Goal: Information Seeking & Learning: Learn about a topic

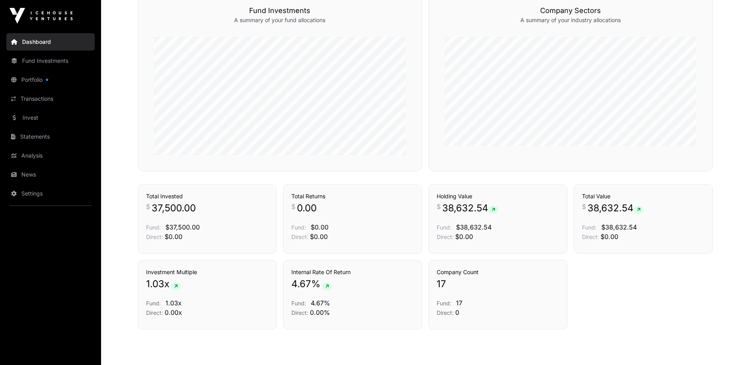
scroll to position [496, 0]
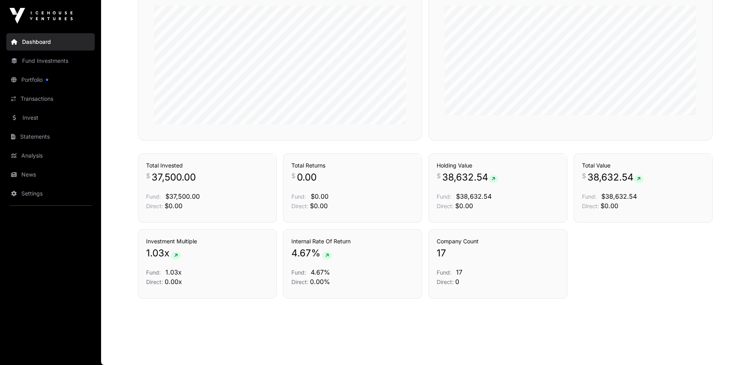
click at [474, 250] on p "17" at bounding box center [498, 253] width 122 height 13
drag, startPoint x: 474, startPoint y: 250, endPoint x: 111, endPoint y: 166, distance: 372.0
click at [467, 249] on p "17" at bounding box center [498, 253] width 122 height 13
click at [48, 73] on link "Portfolio" at bounding box center [50, 79] width 88 height 17
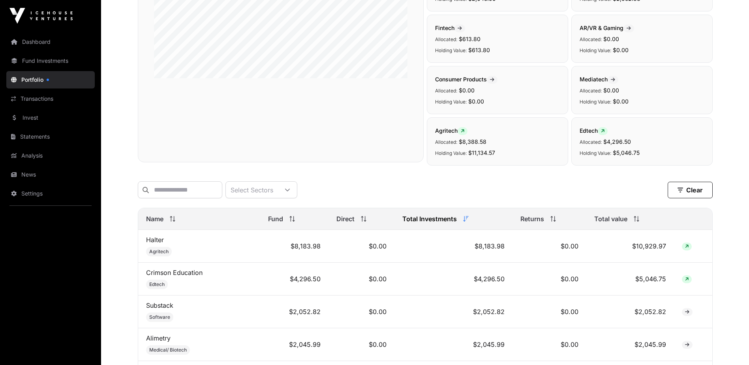
scroll to position [197, 0]
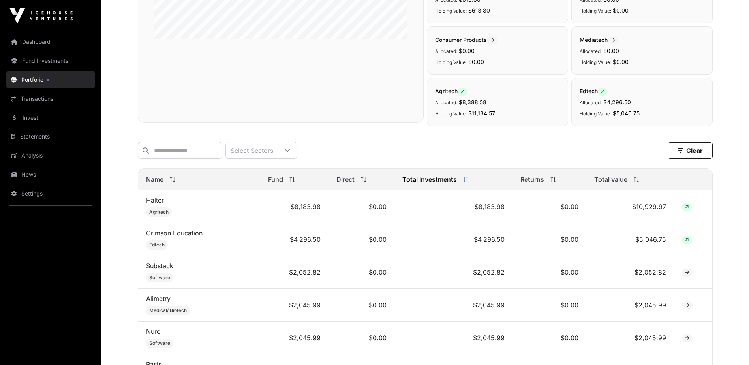
click at [186, 237] on link "Crimson Education" at bounding box center [174, 233] width 56 height 8
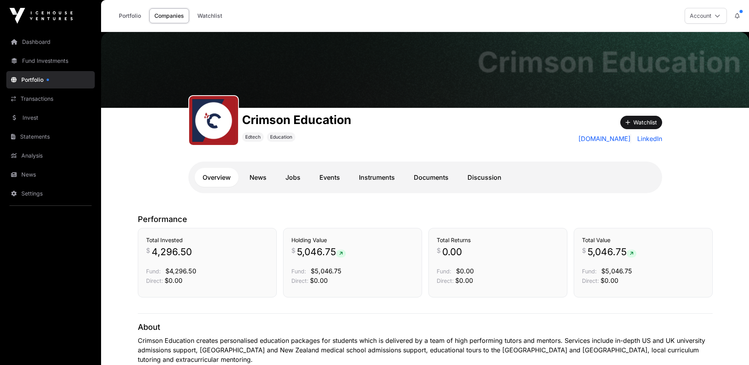
click at [431, 174] on link "Documents" at bounding box center [431, 177] width 51 height 19
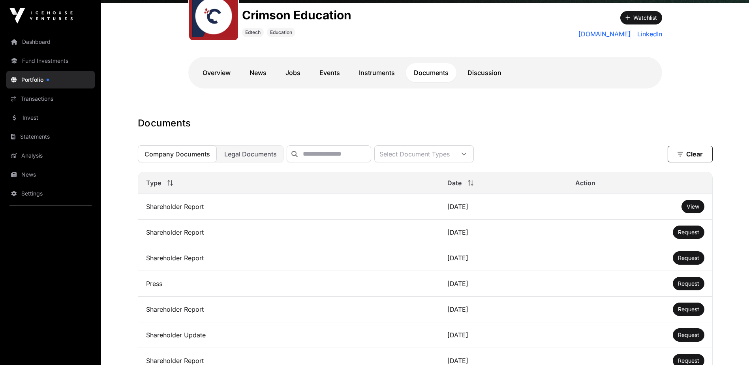
scroll to position [158, 0]
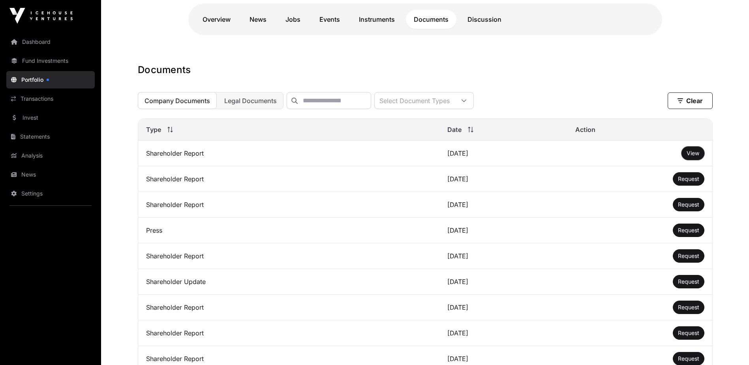
click at [686, 157] on button "View" at bounding box center [693, 153] width 23 height 13
click at [699, 156] on span "View" at bounding box center [693, 153] width 13 height 7
click at [30, 82] on link "Portfolio" at bounding box center [50, 79] width 88 height 17
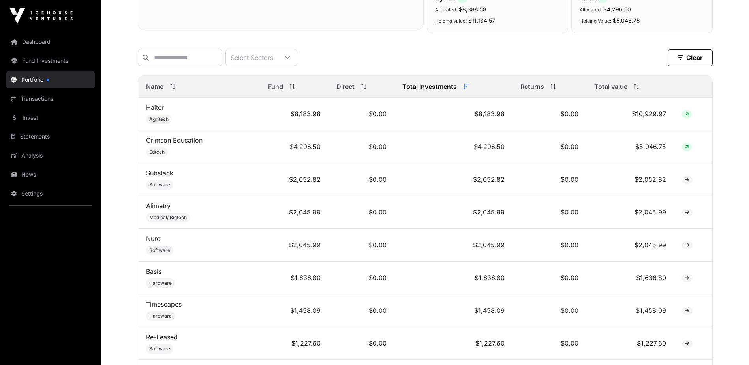
scroll to position [276, 0]
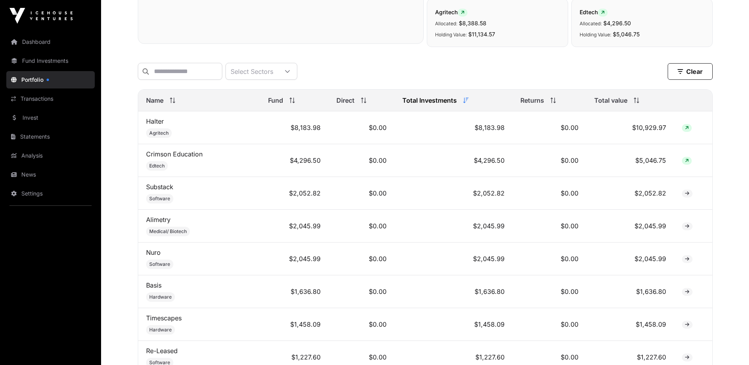
click at [190, 157] on link "Crimson Education" at bounding box center [174, 154] width 56 height 8
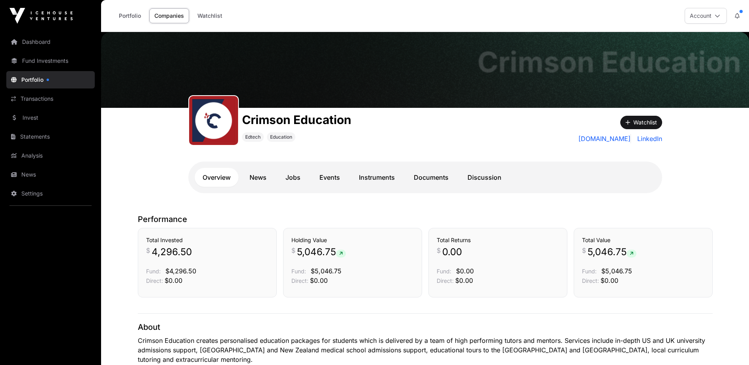
click at [416, 179] on link "Documents" at bounding box center [431, 177] width 51 height 19
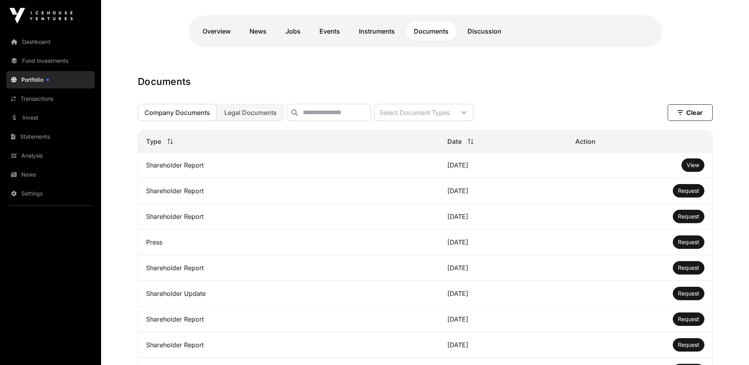
scroll to position [158, 0]
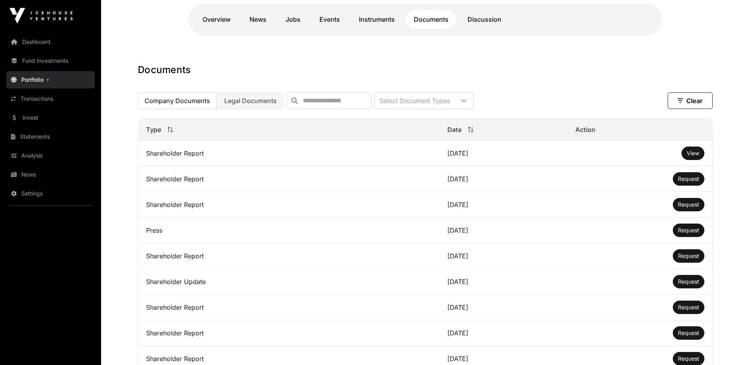
drag, startPoint x: 545, startPoint y: 71, endPoint x: 540, endPoint y: 76, distance: 7.0
click at [545, 71] on h1 "Documents" at bounding box center [425, 70] width 575 height 13
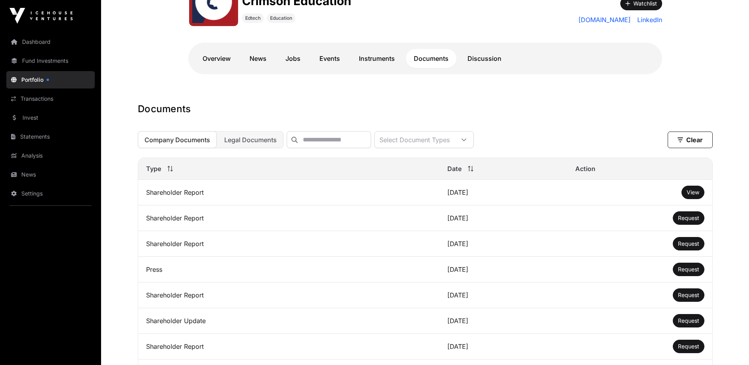
scroll to position [118, 0]
click at [693, 196] on span "View" at bounding box center [693, 192] width 13 height 7
click at [38, 77] on link "Portfolio" at bounding box center [50, 79] width 88 height 17
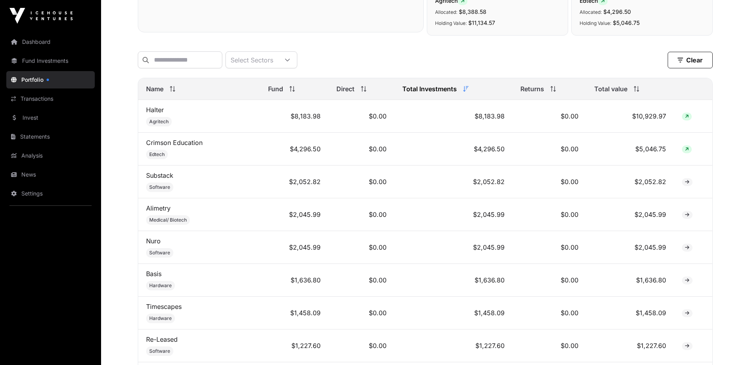
scroll to position [276, 0]
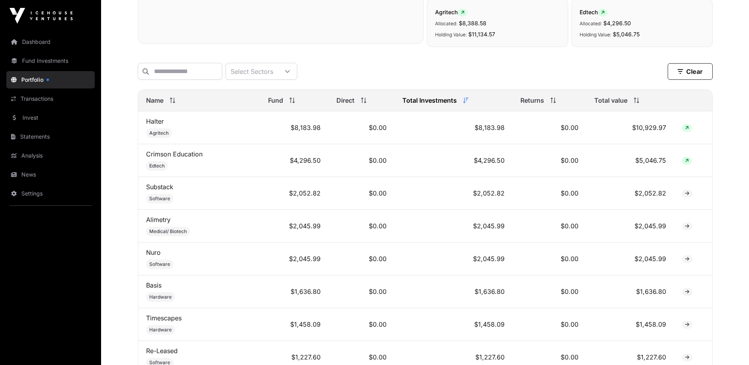
click at [156, 122] on td "Halter Agritech" at bounding box center [199, 127] width 122 height 33
click at [155, 125] on link "Halter" at bounding box center [155, 121] width 18 height 8
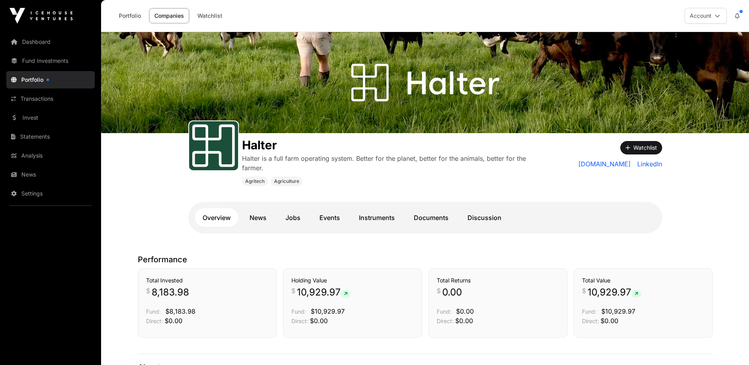
click at [438, 215] on link "Documents" at bounding box center [431, 217] width 51 height 19
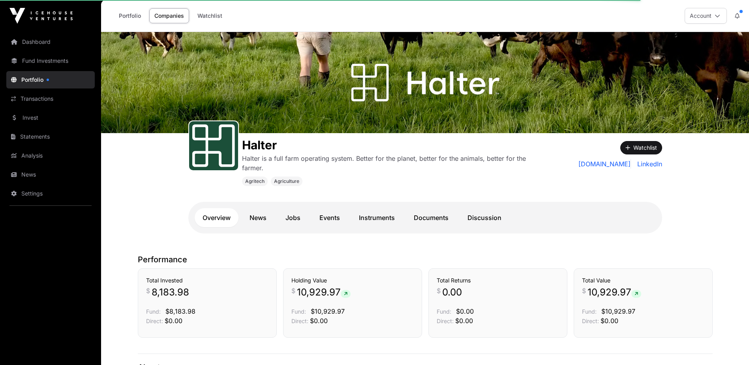
click at [413, 219] on link "Documents" at bounding box center [431, 217] width 51 height 19
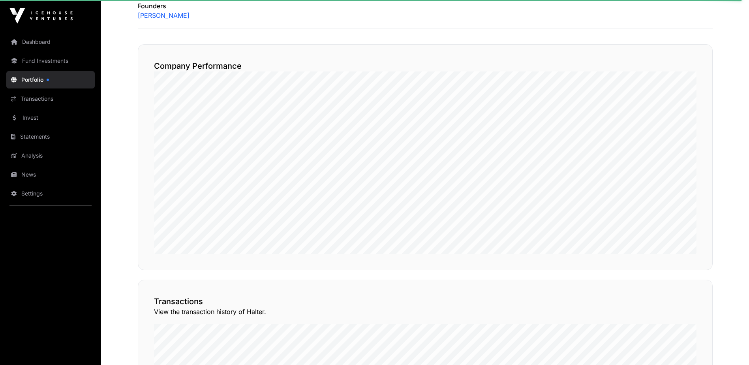
scroll to position [395, 0]
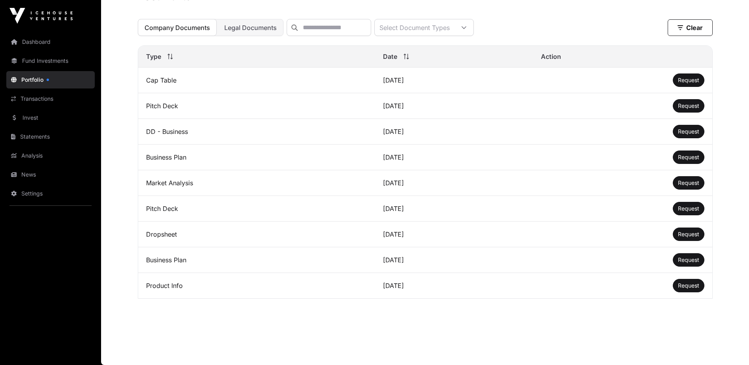
scroll to position [277, 0]
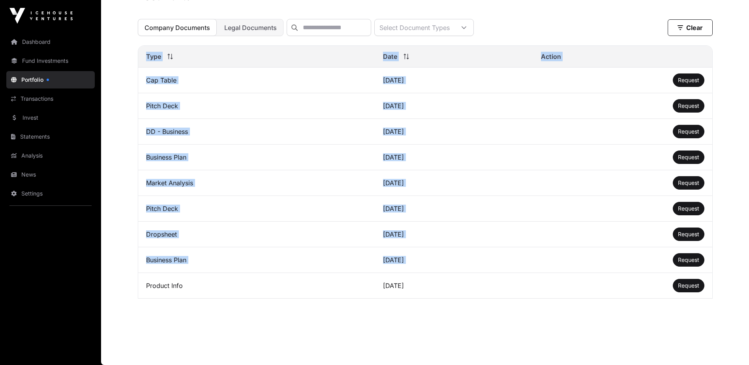
drag, startPoint x: 146, startPoint y: 284, endPoint x: 675, endPoint y: 282, distance: 529.2
click at [671, 282] on tr "Product Info [DATE] Request" at bounding box center [425, 286] width 574 height 26
drag, startPoint x: 675, startPoint y: 282, endPoint x: 550, endPoint y: 330, distance: 133.3
click at [551, 330] on main "Halter Halter is a full farm operating system. Better for the planet, better fo…" at bounding box center [425, 63] width 648 height 604
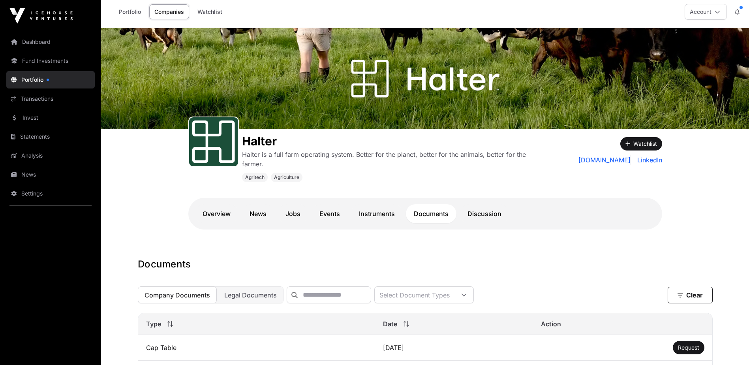
scroll to position [0, 0]
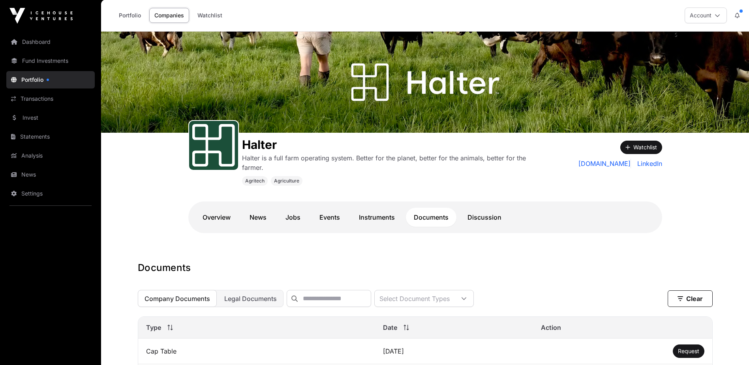
click at [237, 299] on span "Legal Documents" at bounding box center [250, 299] width 53 height 8
click at [215, 220] on link "Overview" at bounding box center [217, 217] width 44 height 19
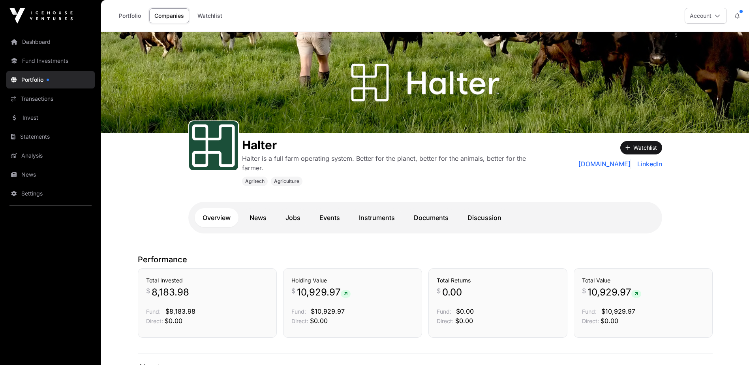
click at [58, 141] on link "Statements" at bounding box center [50, 136] width 88 height 17
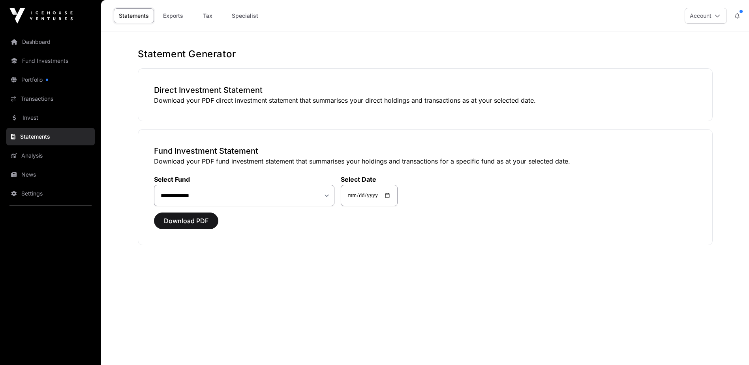
click at [539, 133] on div "**********" at bounding box center [425, 187] width 575 height 116
click at [578, 91] on h3 "Direct Investment Statement" at bounding box center [425, 90] width 543 height 11
